Goal: Go to known website: Go to known website

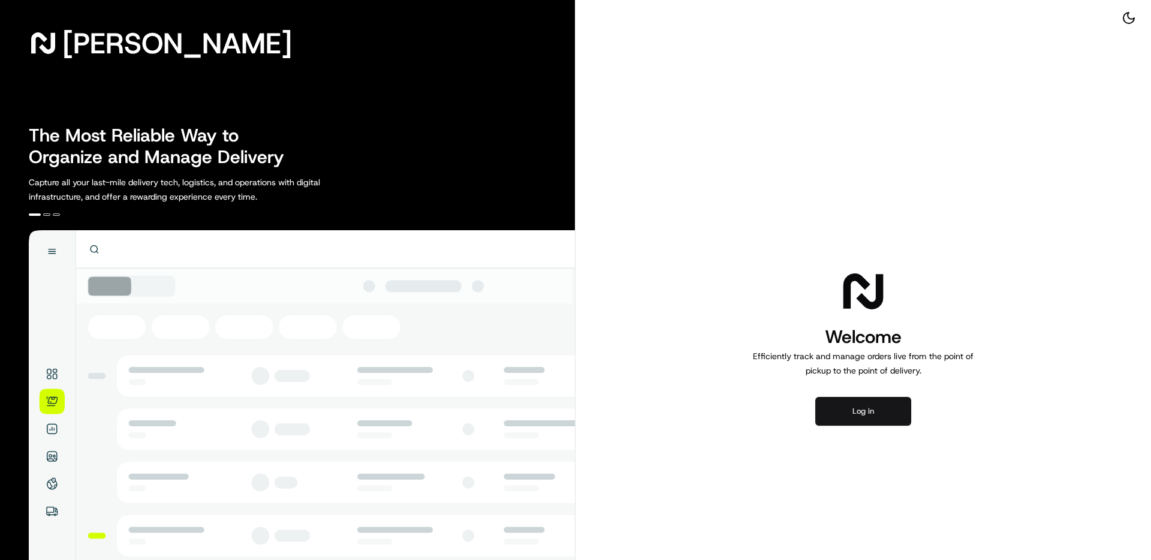
drag, startPoint x: 901, startPoint y: 398, endPoint x: 892, endPoint y: 401, distance: 10.0
click at [900, 399] on button "Log in" at bounding box center [863, 411] width 96 height 29
